Goal: Obtain resource: Download file/media

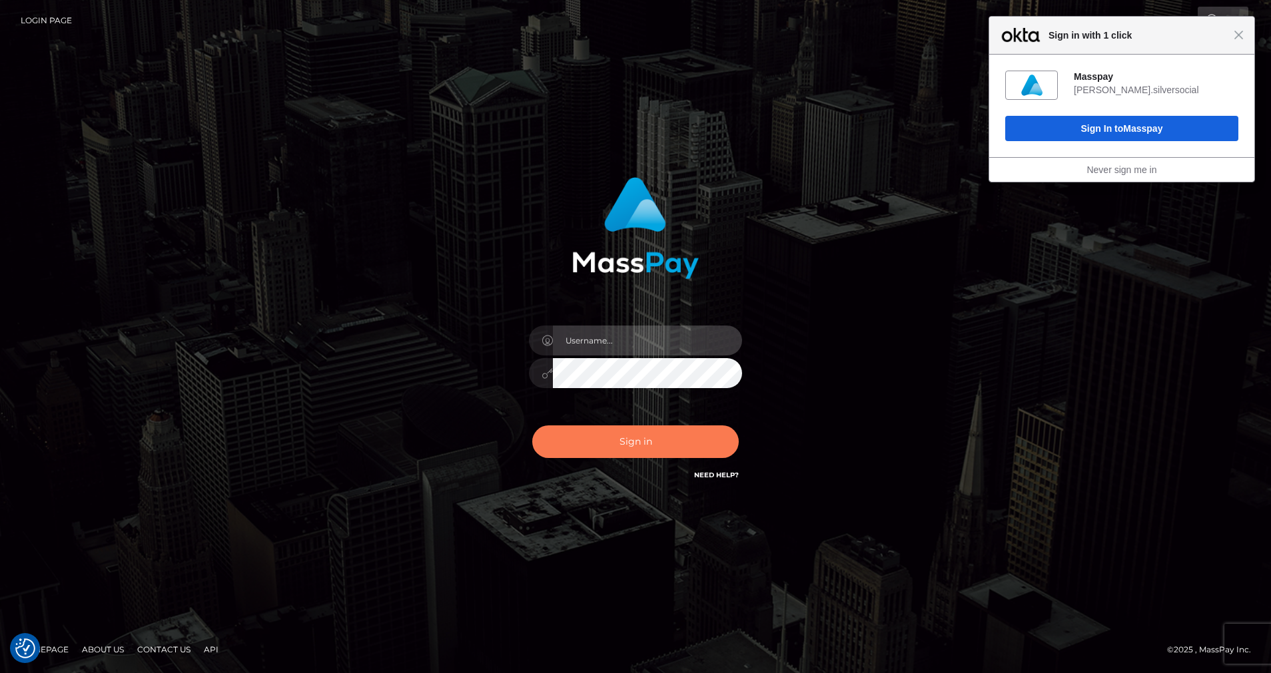
type input "cris.silversocial"
click at [610, 453] on button "Sign in" at bounding box center [635, 442] width 206 height 33
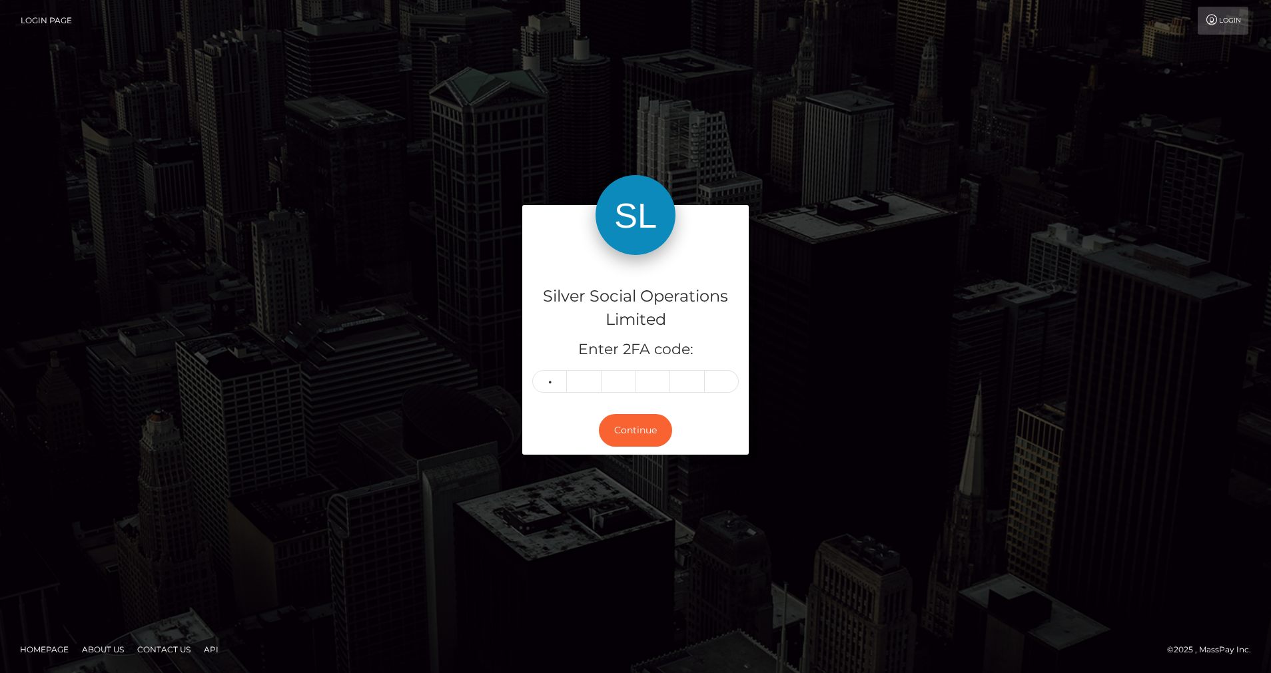
type input "4"
type input "6"
type input "1"
type input "5"
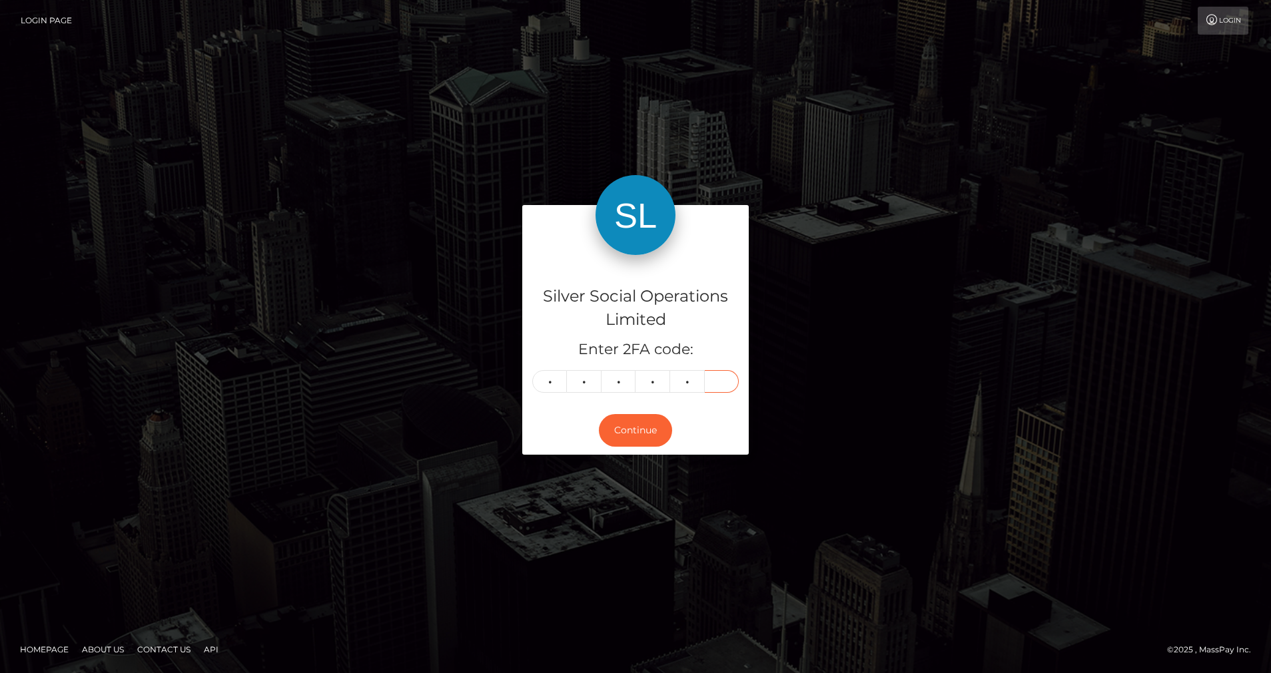
type input "8"
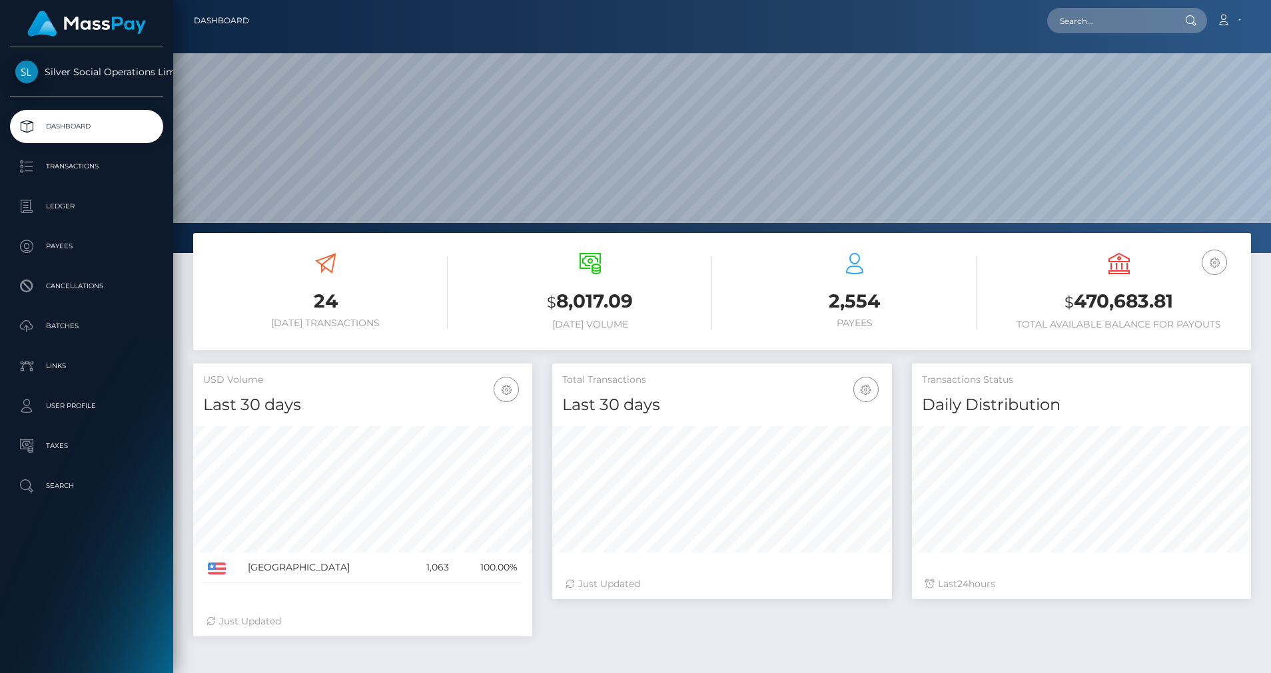
scroll to position [236, 340]
click at [84, 208] on p "Ledger" at bounding box center [86, 206] width 143 height 20
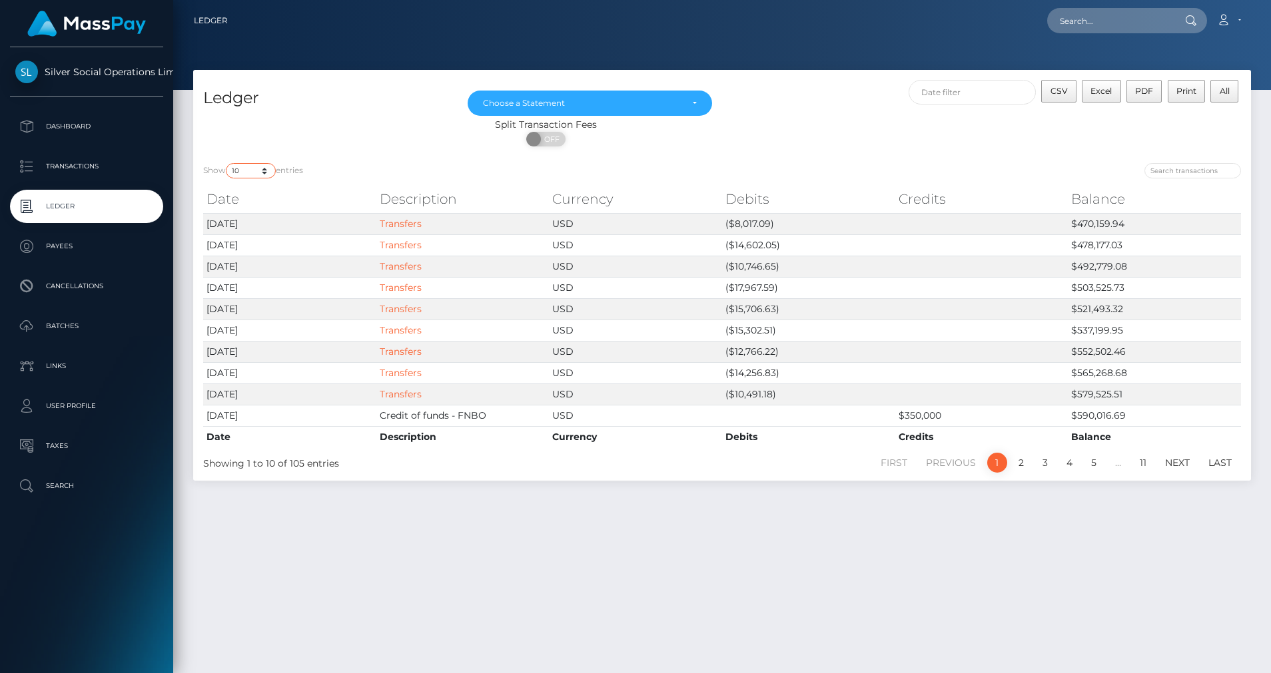
click at [268, 176] on select "10 25 50 100 250" at bounding box center [251, 170] width 50 height 15
select select "50"
click at [227, 163] on select "10 25 50 100 250" at bounding box center [251, 170] width 50 height 15
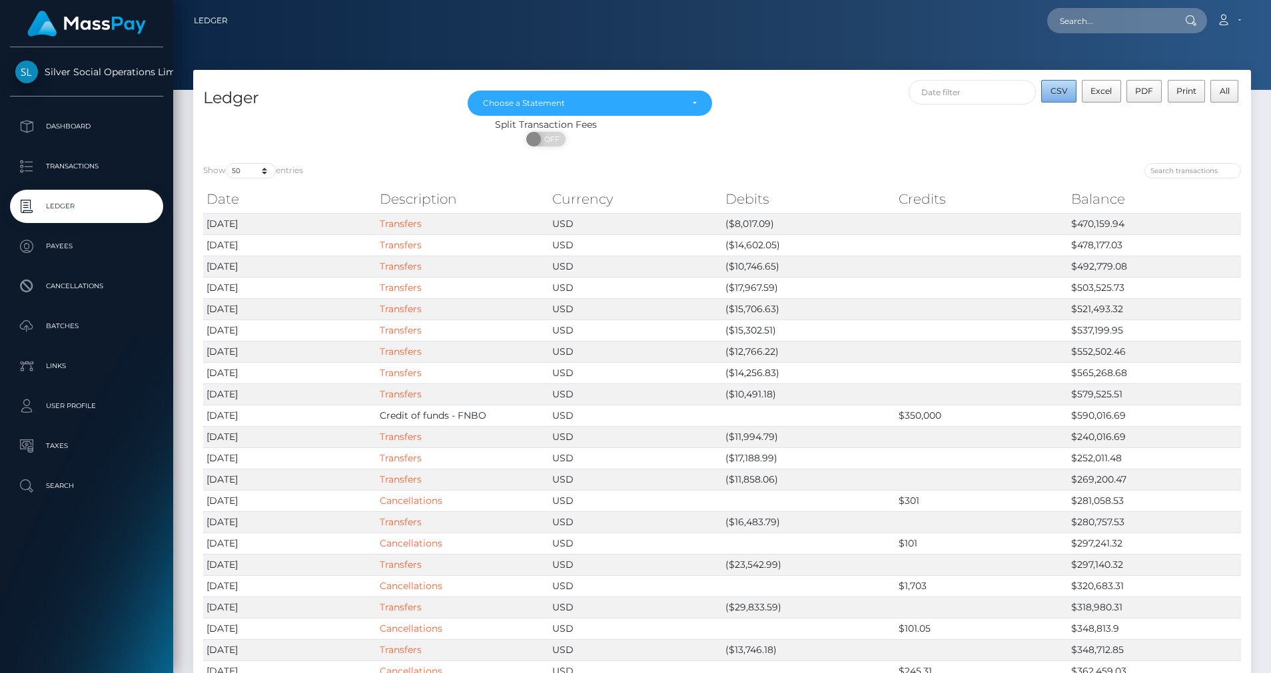
click at [1056, 93] on span "CSV" at bounding box center [1058, 91] width 17 height 10
click at [661, 107] on div "Choose a Statement" at bounding box center [582, 103] width 198 height 11
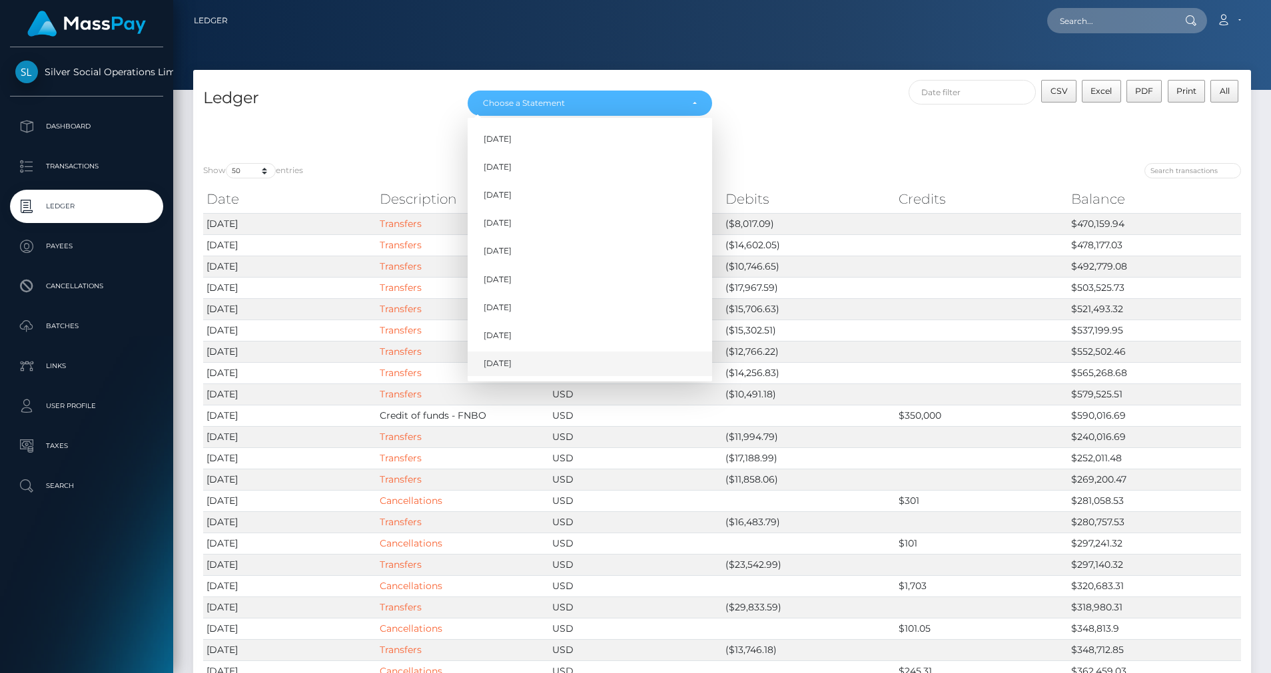
click at [499, 360] on span "Sep 2025" at bounding box center [498, 364] width 28 height 12
select select "Sep 2025"
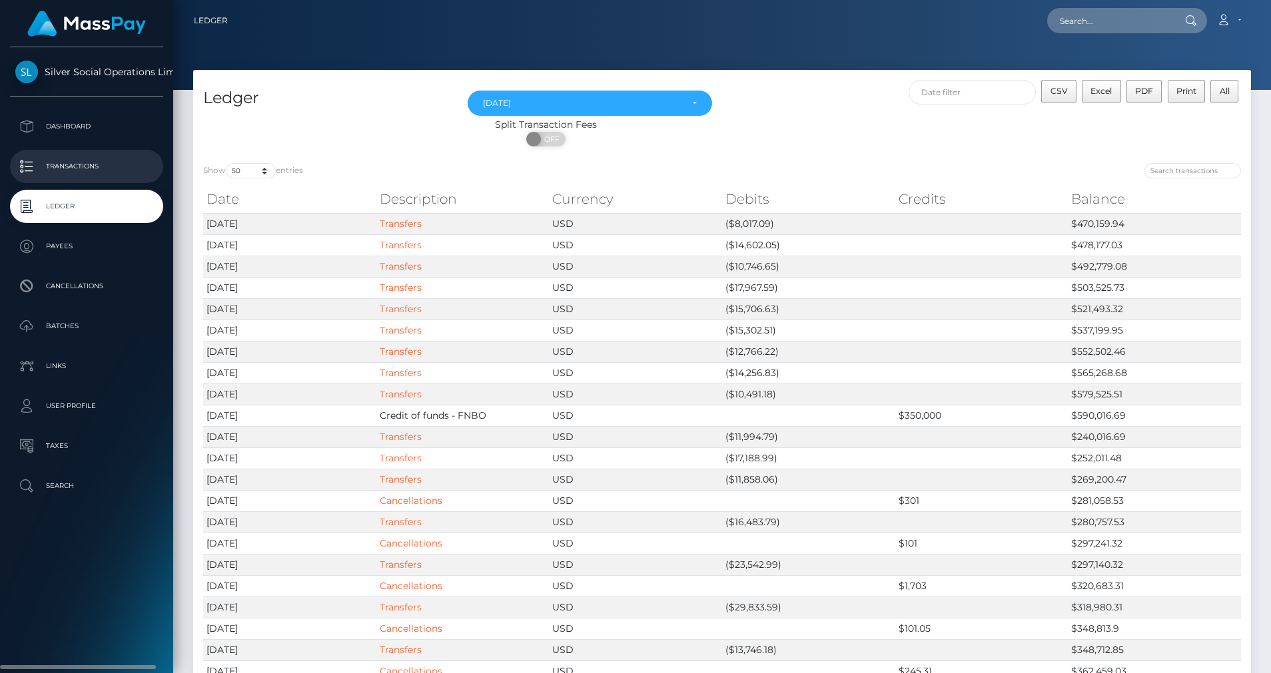
click at [91, 151] on link "Transactions" at bounding box center [86, 166] width 153 height 33
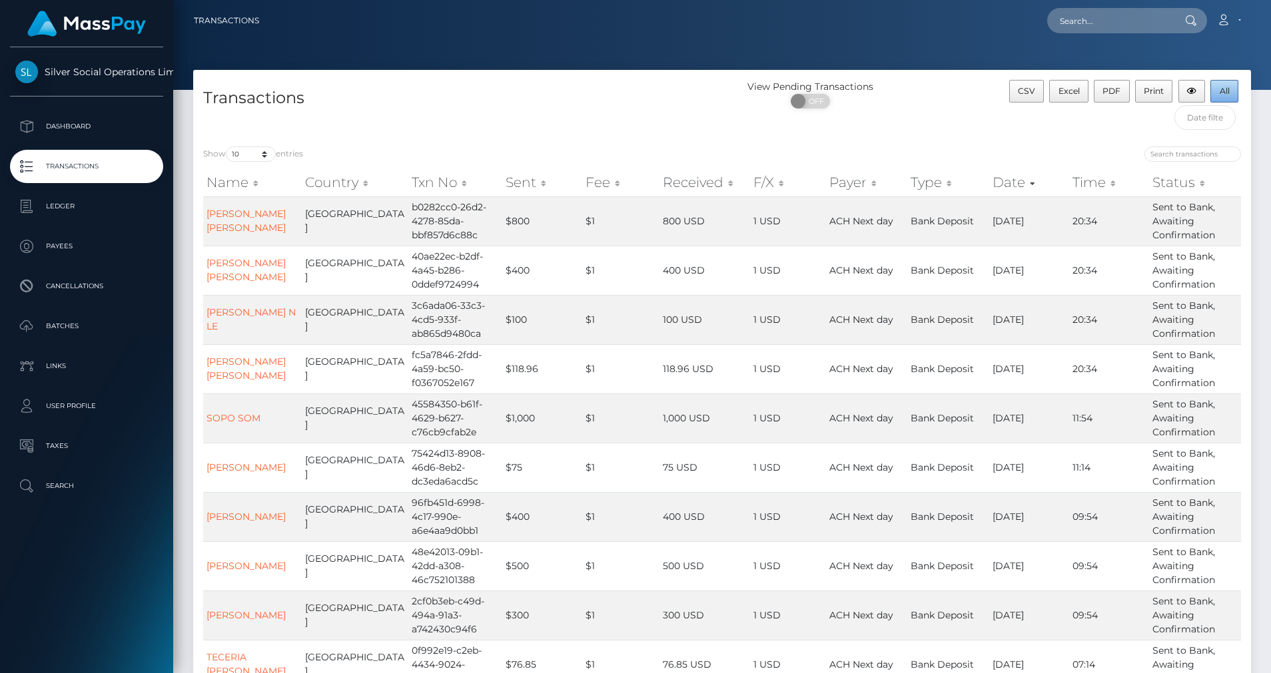
click at [1229, 96] on span "All" at bounding box center [1224, 91] width 10 height 10
